Goal: Information Seeking & Learning: Learn about a topic

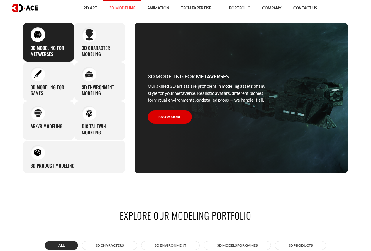
scroll to position [323, 0]
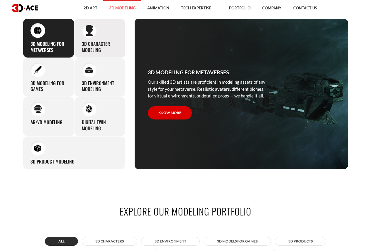
click at [86, 45] on h3 "3D character modeling" at bounding box center [100, 47] width 36 height 12
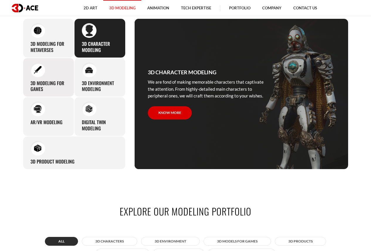
click at [57, 68] on div "3D modeling for games The eye-catching 3D characters, assets, and environments …" at bounding box center [48, 77] width 51 height 39
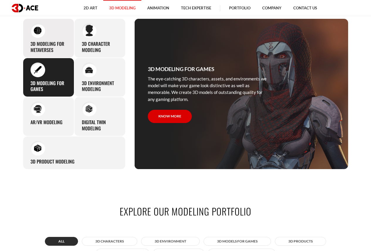
click at [55, 48] on h3 "3D Modeling for Metaverses" at bounding box center [48, 47] width 36 height 12
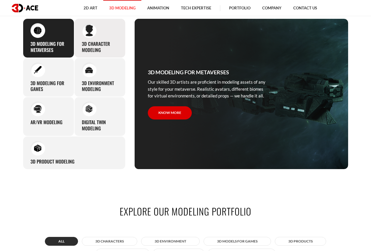
click at [86, 43] on h3 "3D character modeling" at bounding box center [100, 47] width 36 height 12
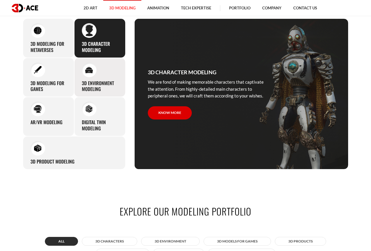
click at [92, 74] on div at bounding box center [89, 69] width 15 height 15
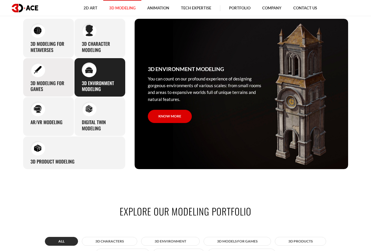
drag, startPoint x: 55, startPoint y: 77, endPoint x: 55, endPoint y: 81, distance: 4.1
click at [55, 77] on div "3D modeling for games The eye-catching 3D characters, assets, and environments …" at bounding box center [48, 77] width 51 height 39
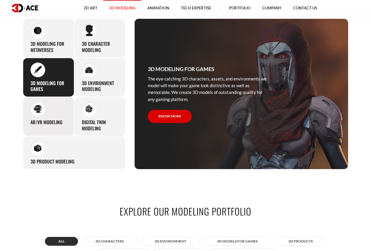
click at [55, 110] on div "AR/VR modeling Our custom 3D modeling company makes use of all the experience a…" at bounding box center [48, 116] width 51 height 39
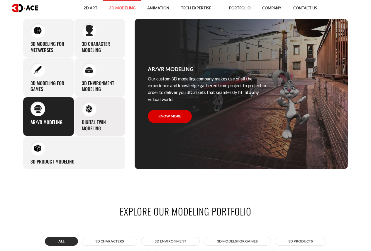
click at [85, 115] on div at bounding box center [89, 108] width 15 height 15
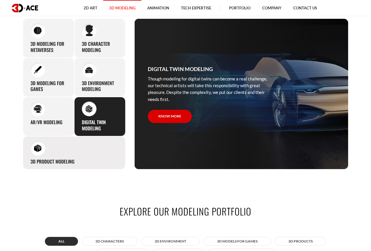
click at [72, 142] on div "3D Product Modeling Experienced professionals at 3D-Ace are capable of modeling…" at bounding box center [74, 152] width 103 height 33
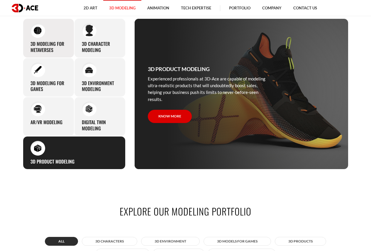
click at [52, 42] on h3 "3D Modeling for Metaverses" at bounding box center [48, 47] width 36 height 12
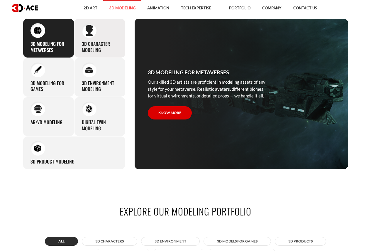
click at [110, 30] on div "3D character modeling We are fond of making memorable characters that captivate…" at bounding box center [99, 37] width 51 height 39
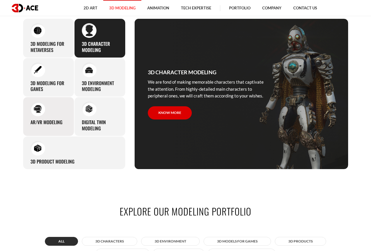
click at [53, 117] on div "AR/VR modeling Our custom 3D modeling company makes use of all the experience a…" at bounding box center [48, 116] width 51 height 39
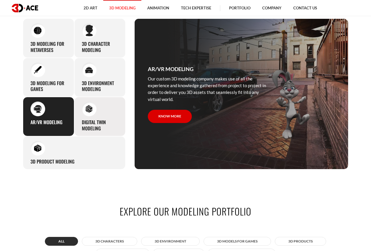
click at [95, 119] on h3 "Digital Twin modeling" at bounding box center [100, 125] width 36 height 12
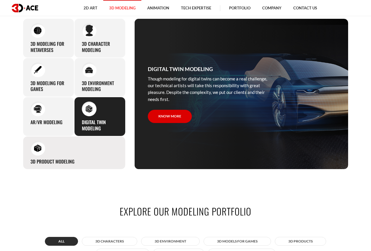
click at [73, 152] on div "3D Product Modeling Experienced professionals at 3D-Ace are capable of modeling…" at bounding box center [74, 152] width 103 height 33
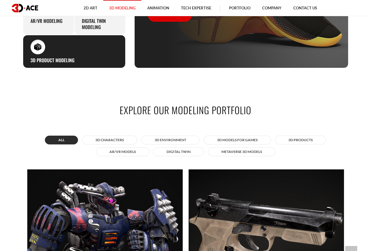
scroll to position [498, 0]
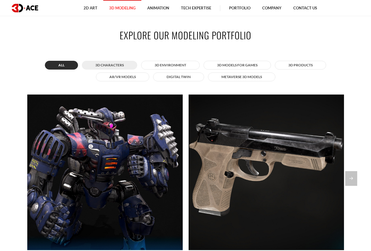
click at [112, 62] on button "3D Characters" at bounding box center [109, 65] width 55 height 9
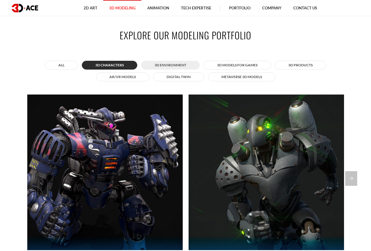
click at [164, 65] on button "3D Environment" at bounding box center [170, 65] width 59 height 9
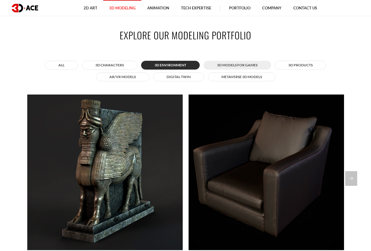
click at [228, 66] on button "3D Models for Games" at bounding box center [236, 65] width 67 height 9
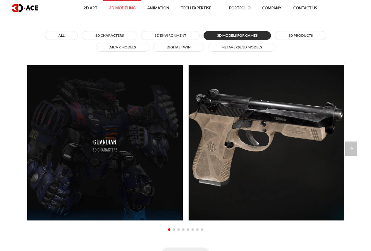
scroll to position [528, 0]
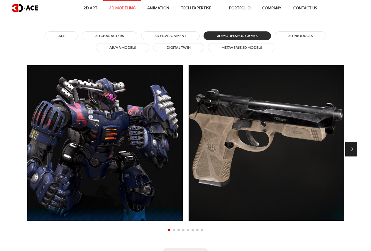
click at [352, 148] on div "Next slide" at bounding box center [351, 149] width 12 height 15
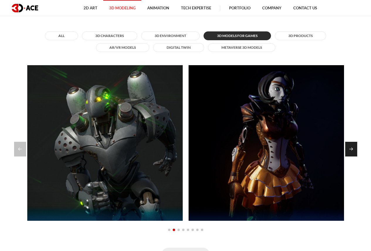
click at [354, 146] on div "Next slide" at bounding box center [351, 149] width 12 height 15
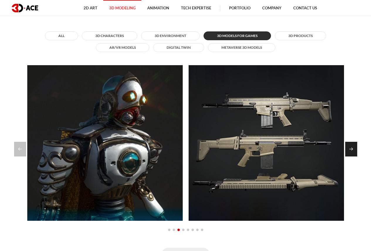
click at [354, 146] on div "Next slide" at bounding box center [351, 149] width 12 height 15
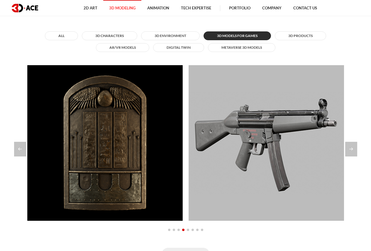
click at [202, 229] on span "Go to slide 8" at bounding box center [202, 229] width 2 height 2
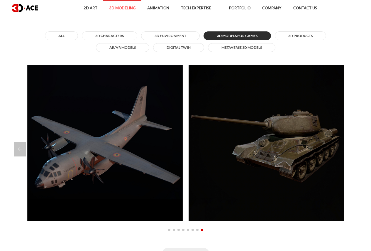
click at [169, 230] on span "Go to slide 1" at bounding box center [169, 229] width 2 height 2
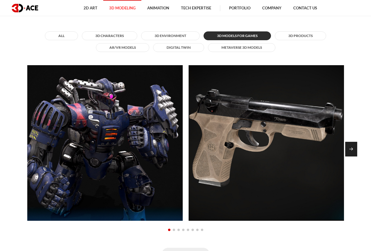
click at [354, 146] on div "Next slide" at bounding box center [351, 149] width 12 height 15
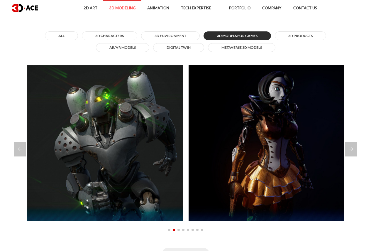
click at [177, 229] on div at bounding box center [185, 229] width 317 height 7
click at [179, 230] on span "Go to slide 3" at bounding box center [178, 229] width 2 height 2
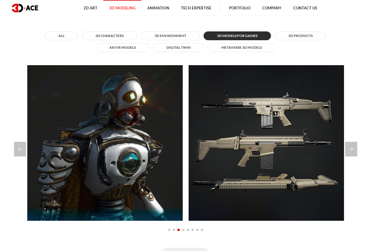
click at [183, 229] on span "Go to slide 4" at bounding box center [183, 229] width 2 height 2
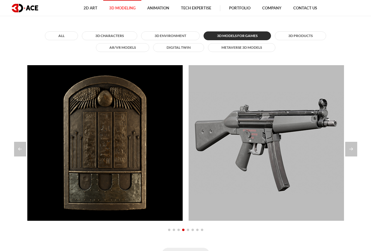
click at [188, 229] on span "Go to slide 5" at bounding box center [188, 229] width 2 height 2
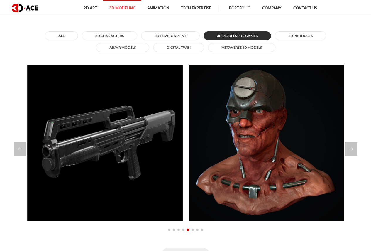
click at [192, 229] on span "Go to slide 6" at bounding box center [192, 229] width 2 height 2
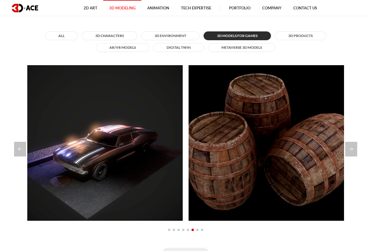
click at [198, 230] on span "Go to slide 7" at bounding box center [197, 229] width 2 height 2
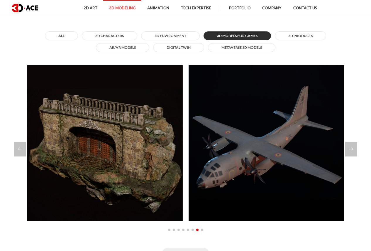
click at [202, 230] on span "Go to slide 8" at bounding box center [202, 229] width 2 height 2
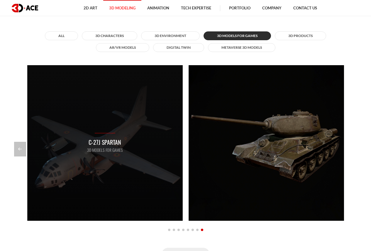
click at [105, 151] on p "3D Models for Games" at bounding box center [105, 150] width 36 height 6
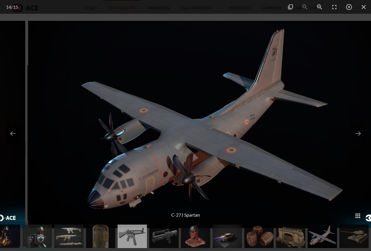
drag, startPoint x: 103, startPoint y: 171, endPoint x: 126, endPoint y: 172, distance: 23.2
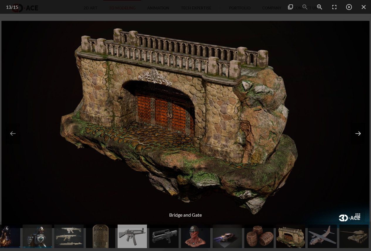
drag, startPoint x: 126, startPoint y: 172, endPoint x: 359, endPoint y: 133, distance: 236.4
click at [359, 133] on button at bounding box center [358, 133] width 14 height 21
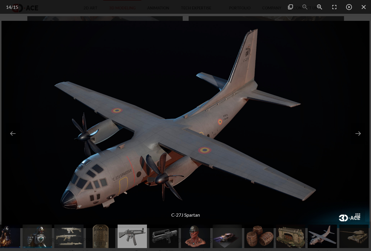
scroll to position [674, 0]
click at [358, 135] on button at bounding box center [358, 133] width 14 height 21
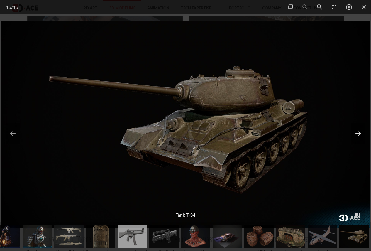
click at [357, 135] on button at bounding box center [358, 133] width 14 height 21
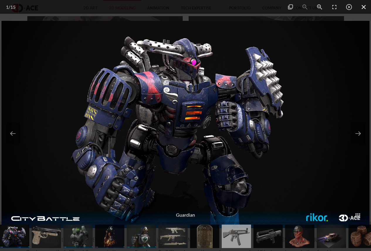
click at [362, 8] on span at bounding box center [363, 7] width 15 height 14
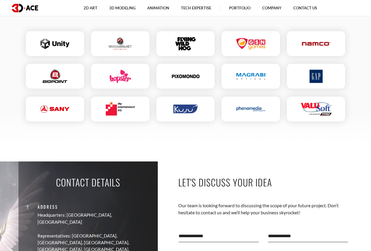
scroll to position [1437, 0]
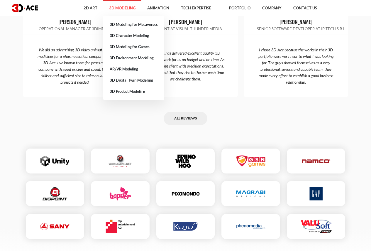
click at [127, 9] on link "3D Modeling" at bounding box center [122, 8] width 38 height 16
click at [126, 21] on link "3D Modeling for Metaverses" at bounding box center [133, 24] width 61 height 11
